Goal: Transaction & Acquisition: Subscribe to service/newsletter

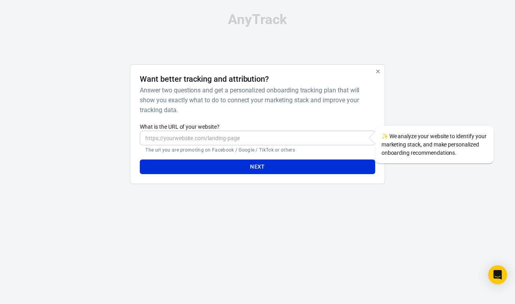
click at [433, 91] on div at bounding box center [423, 127] width 64 height 126
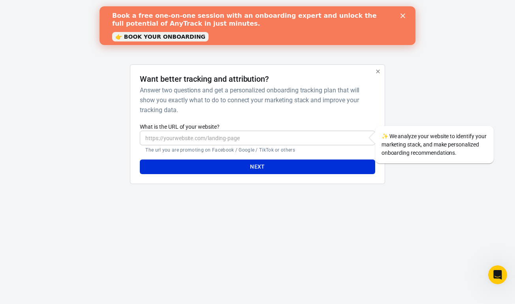
click at [376, 72] on icon "button" at bounding box center [378, 71] width 6 height 6
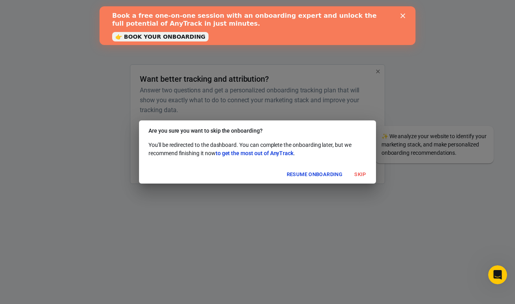
click at [409, 14] on div "Book a free one-on-one session with an onboarding expert and unlock the full po…" at bounding box center [257, 25] width 316 height 32
click at [404, 16] on icon "Close" at bounding box center [402, 15] width 5 height 5
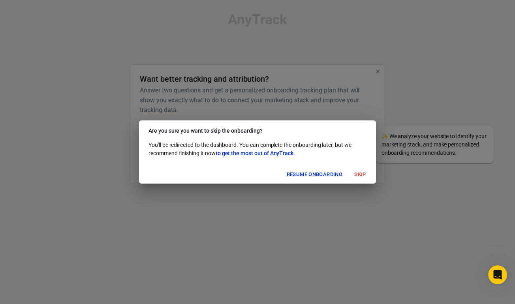
click at [358, 174] on button "Skip" at bounding box center [359, 175] width 25 height 12
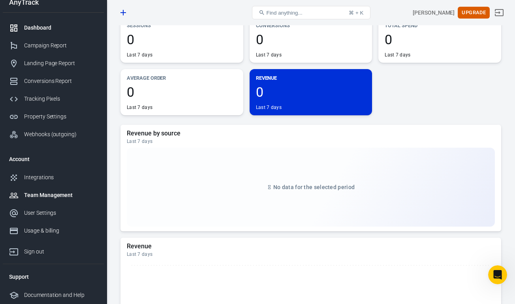
scroll to position [188, 0]
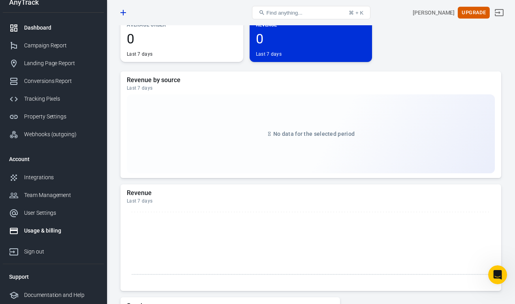
click at [51, 227] on div "Usage & billing" at bounding box center [60, 231] width 73 height 8
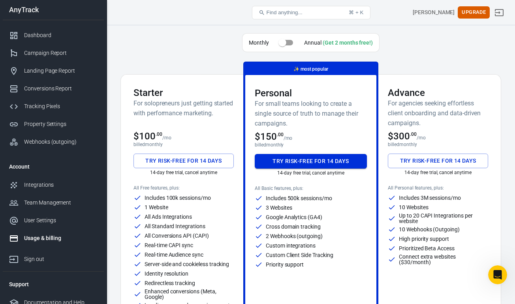
click at [336, 162] on button "Try risk-free for 14 days" at bounding box center [311, 161] width 112 height 15
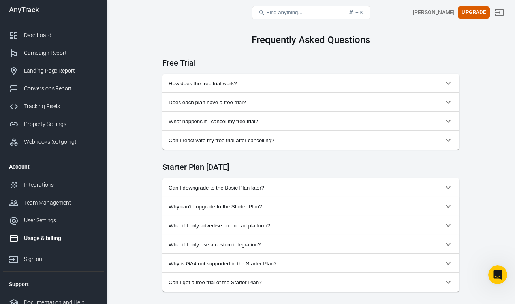
scroll to position [332, 0]
